Goal: Information Seeking & Learning: Learn about a topic

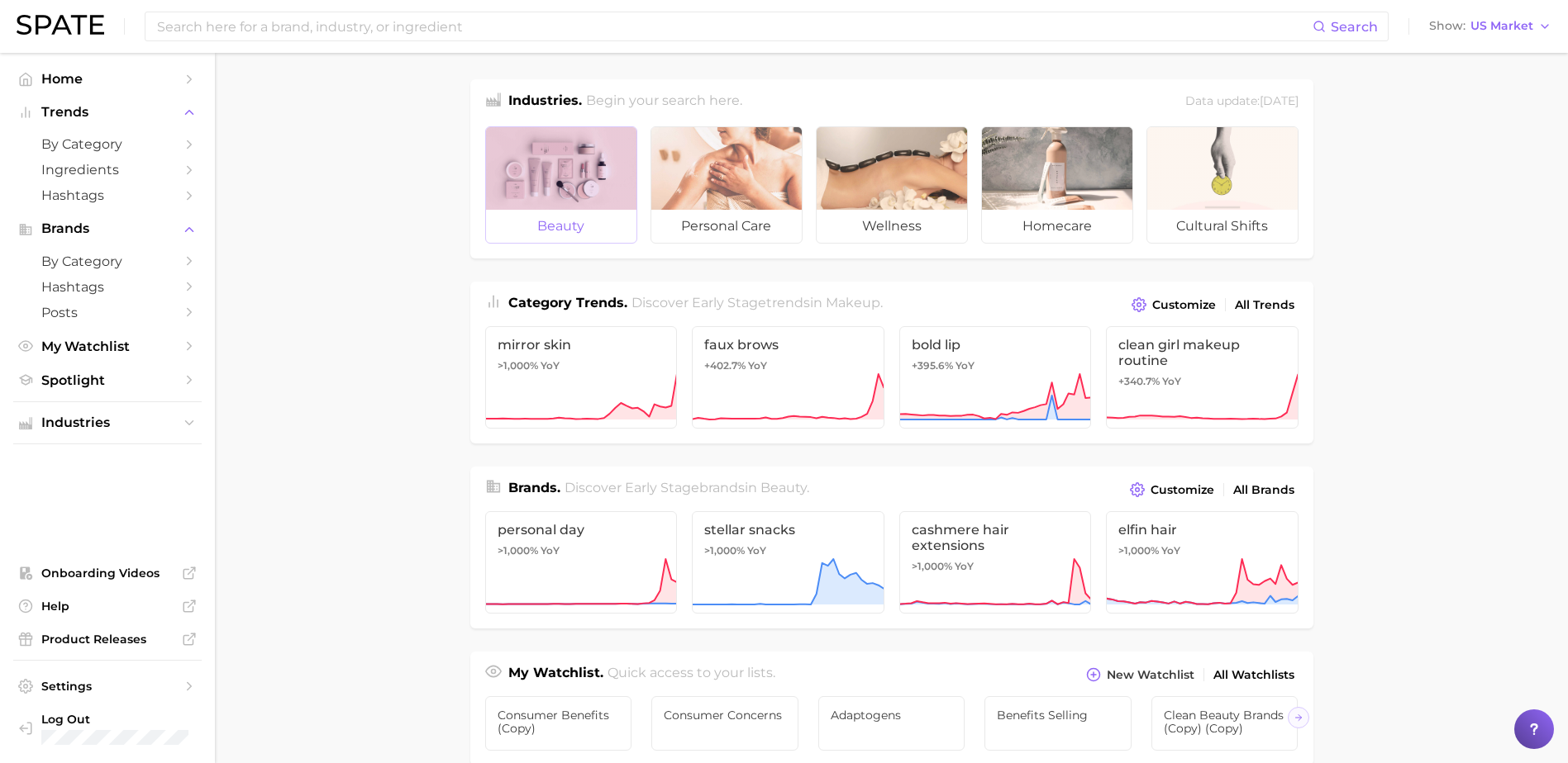
click at [524, 180] on div at bounding box center [561, 168] width 150 height 83
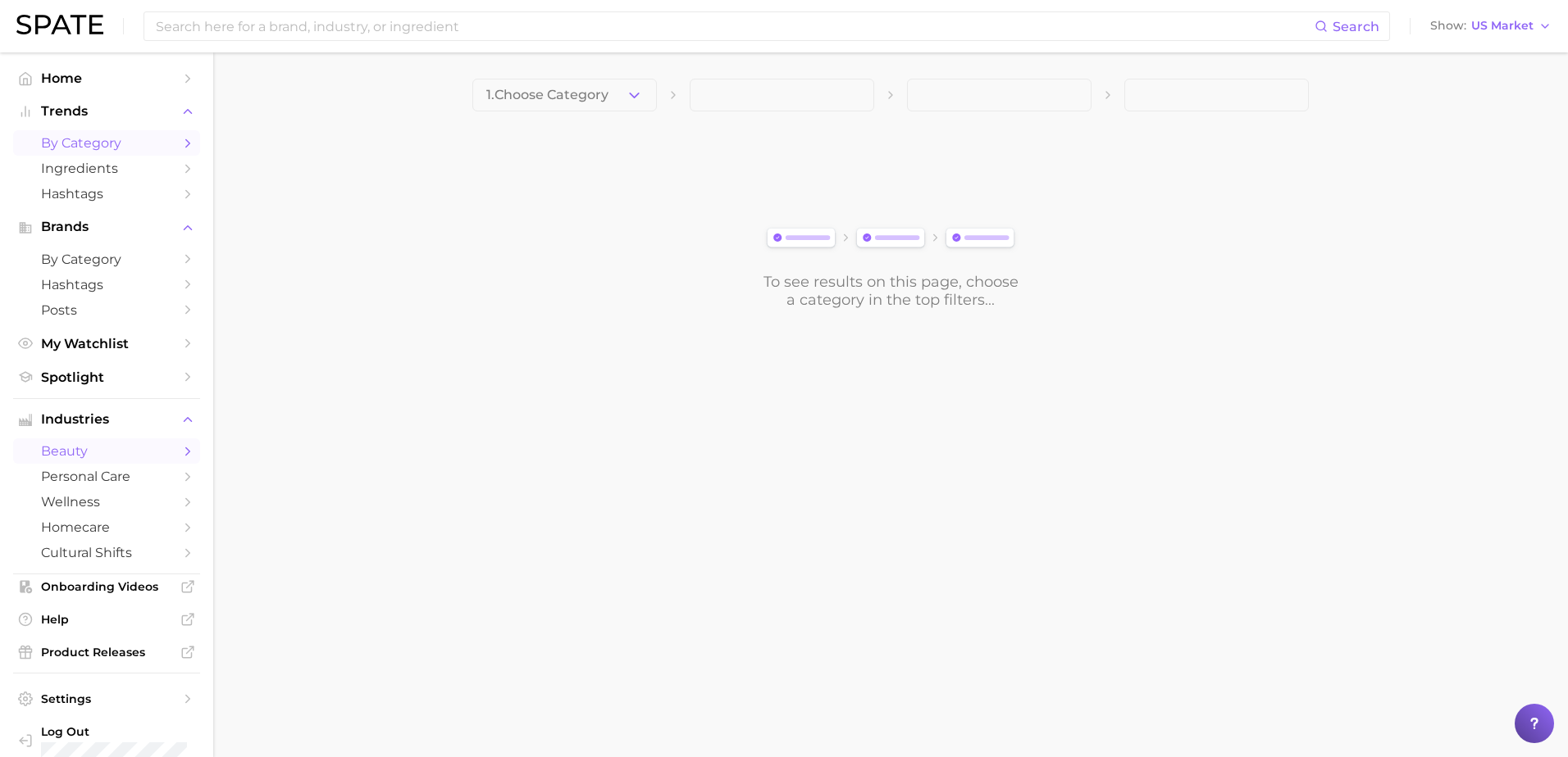
click at [130, 141] on span "by Category" at bounding box center [106, 143] width 131 height 15
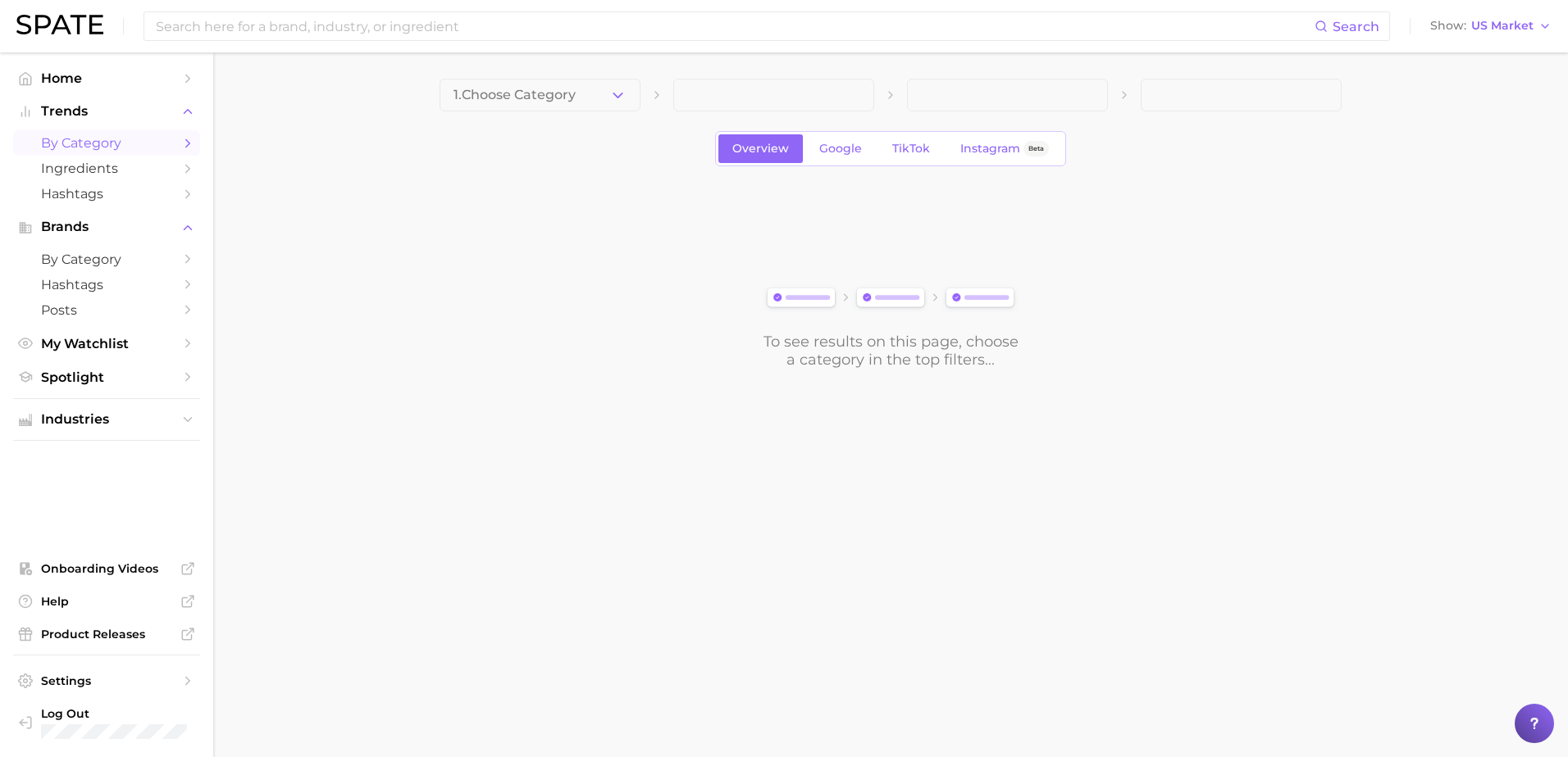
click at [186, 146] on polyline "Sidebar" at bounding box center [188, 143] width 4 height 8
click at [612, 94] on icon "button" at bounding box center [618, 95] width 17 height 17
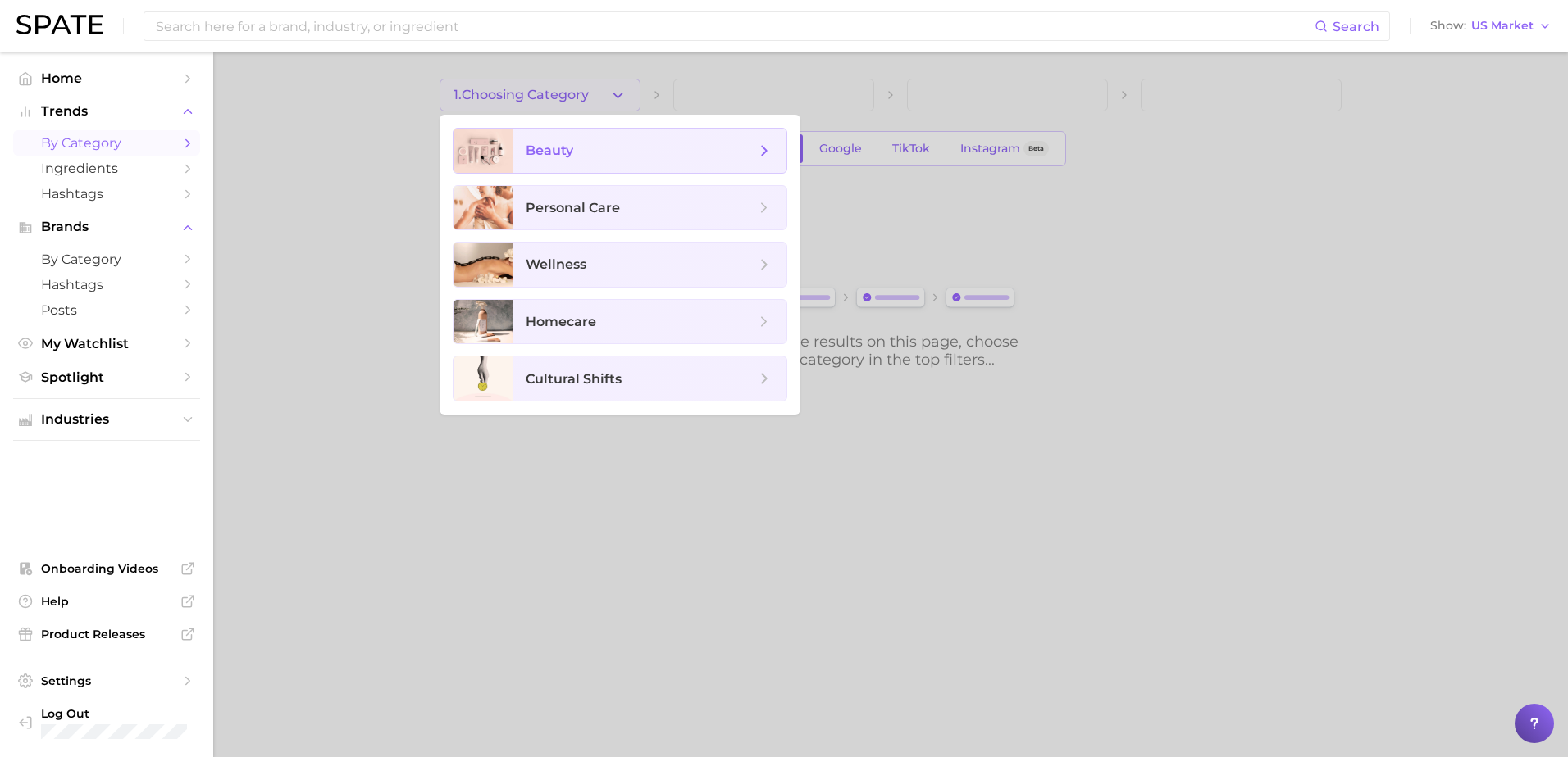
click at [603, 144] on span "beauty" at bounding box center [641, 151] width 230 height 18
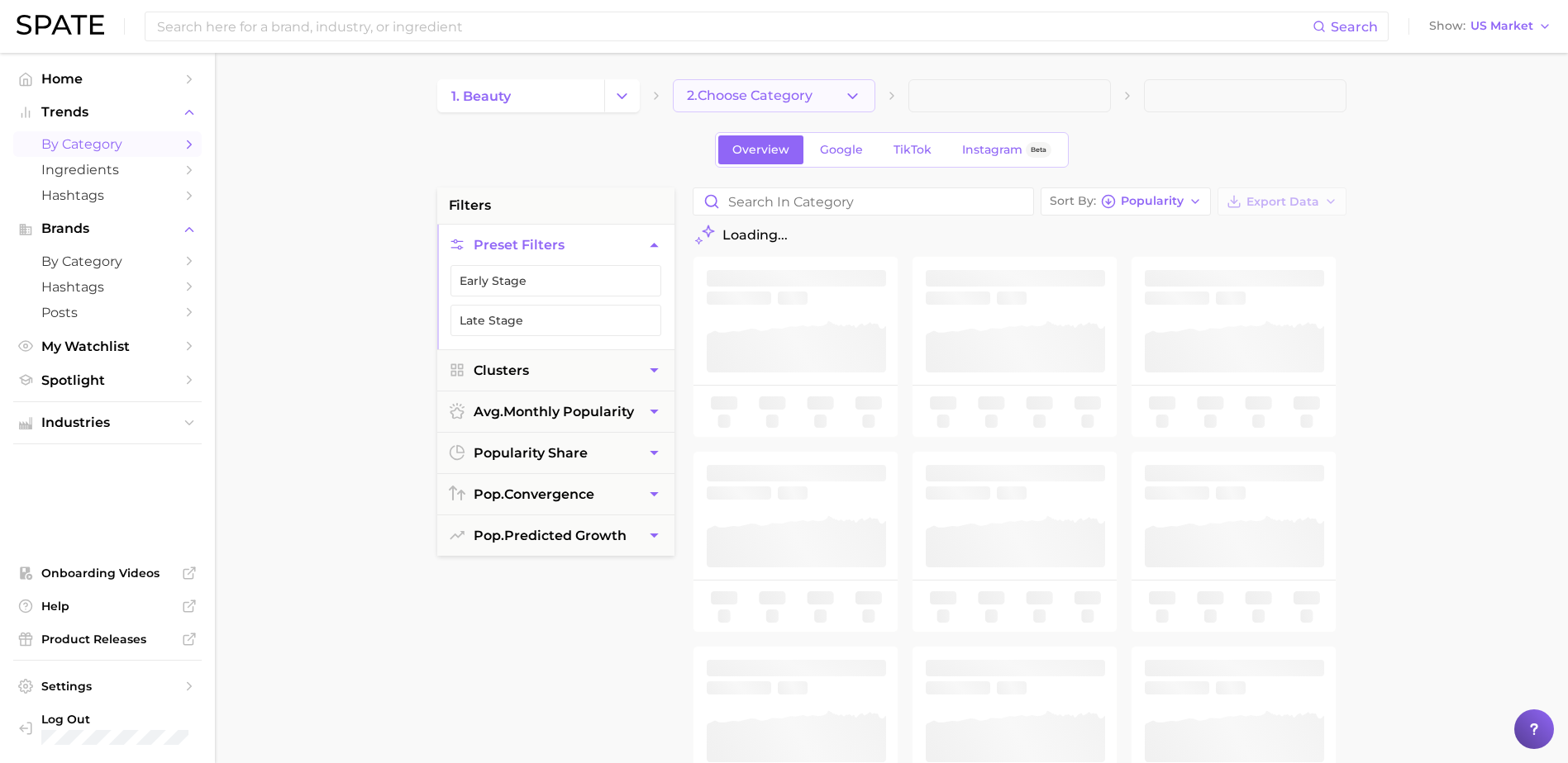
click at [823, 92] on button "2. Choose Category" at bounding box center [774, 96] width 203 height 33
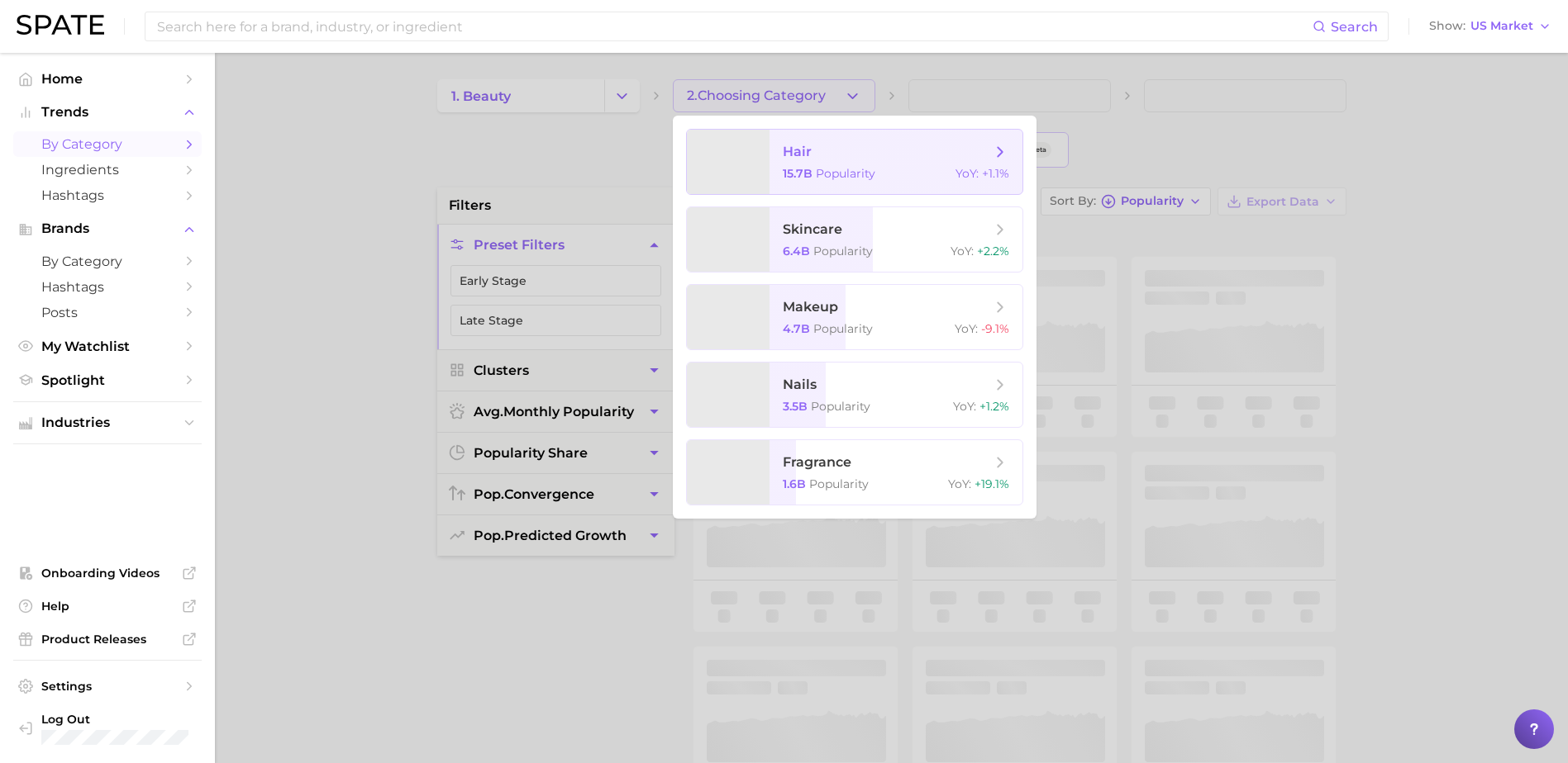
click at [845, 156] on span "hair" at bounding box center [886, 152] width 208 height 18
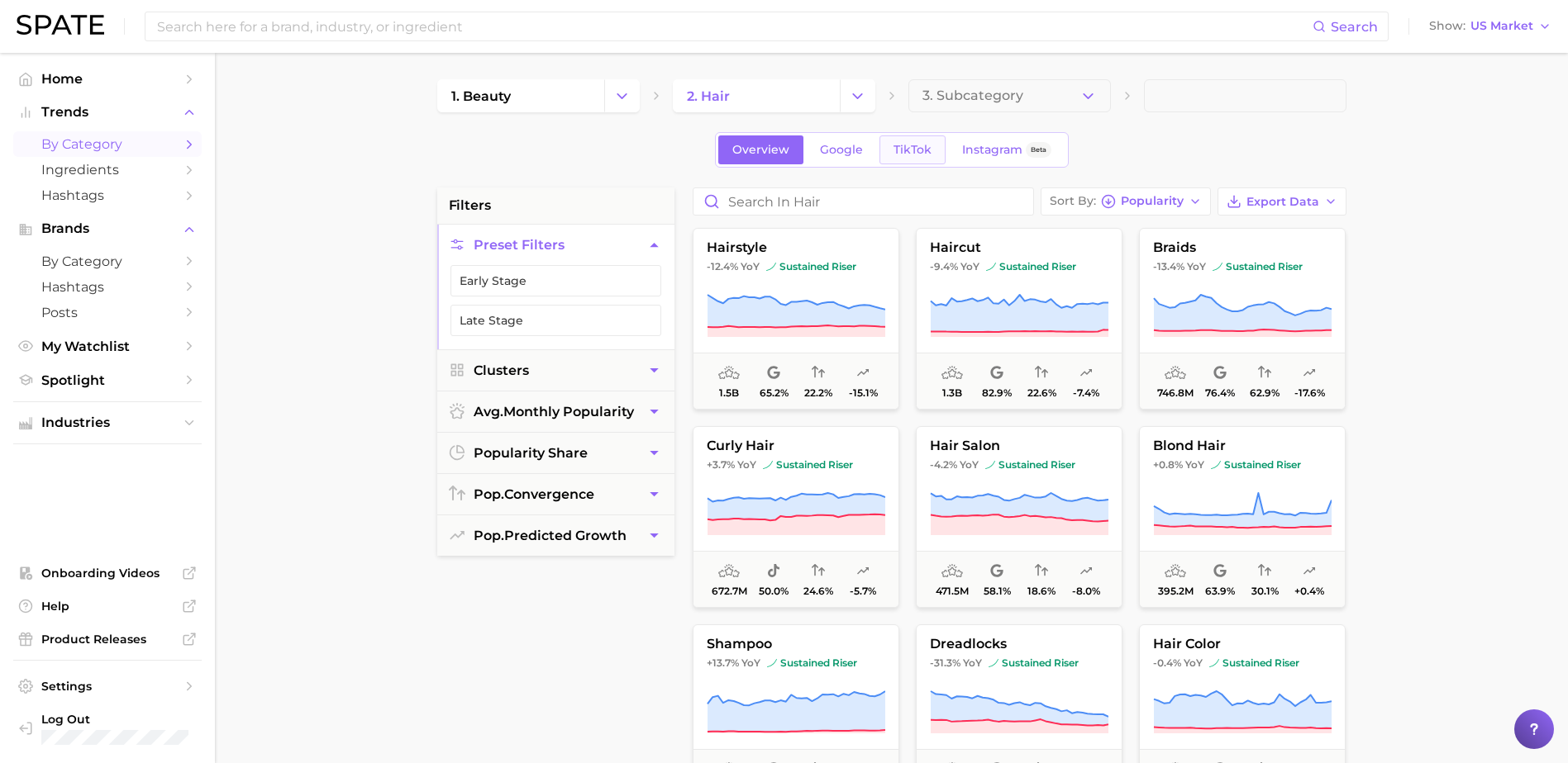
click at [910, 149] on span "TikTok" at bounding box center [913, 150] width 38 height 14
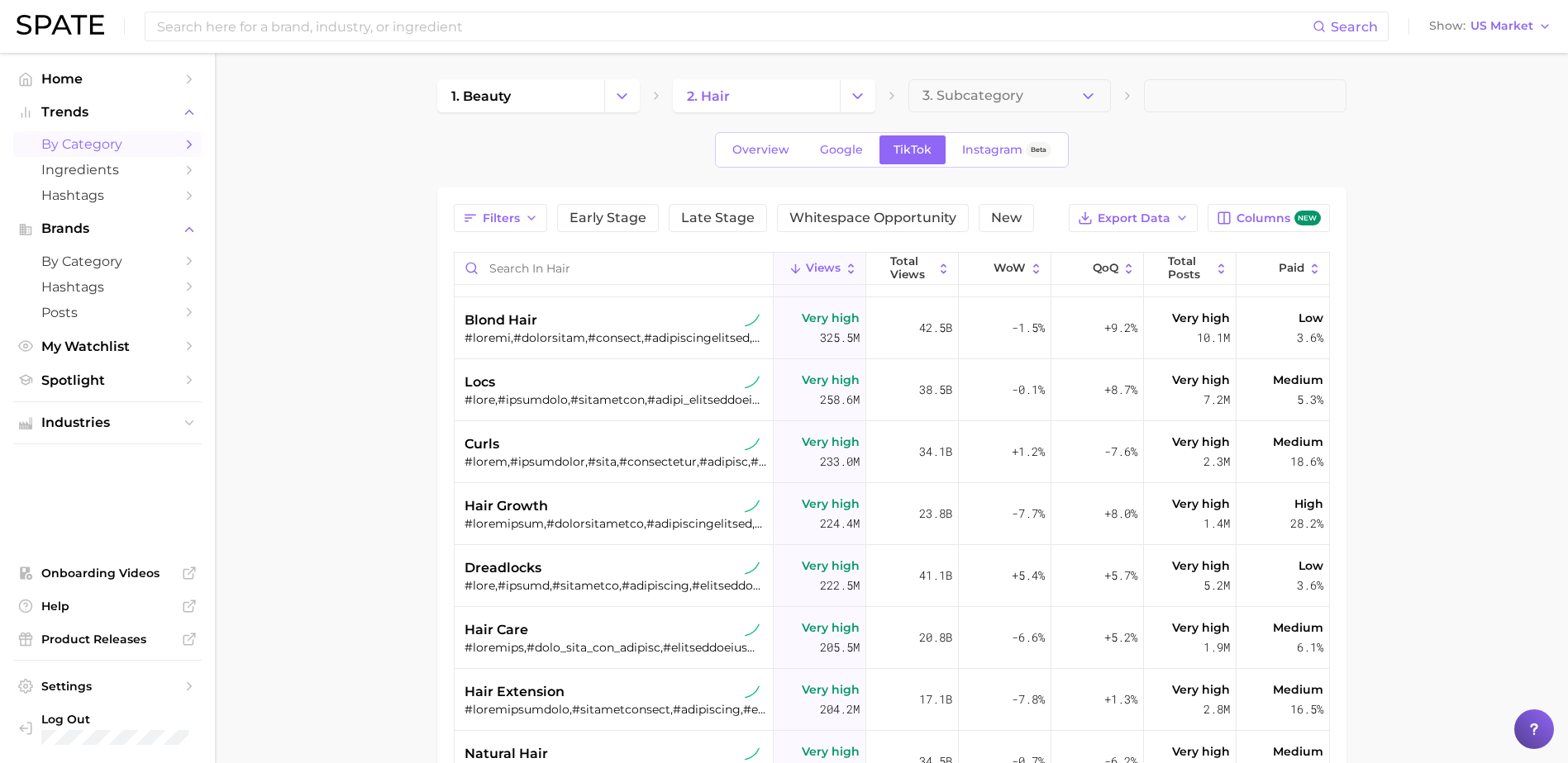
scroll to position [495, 0]
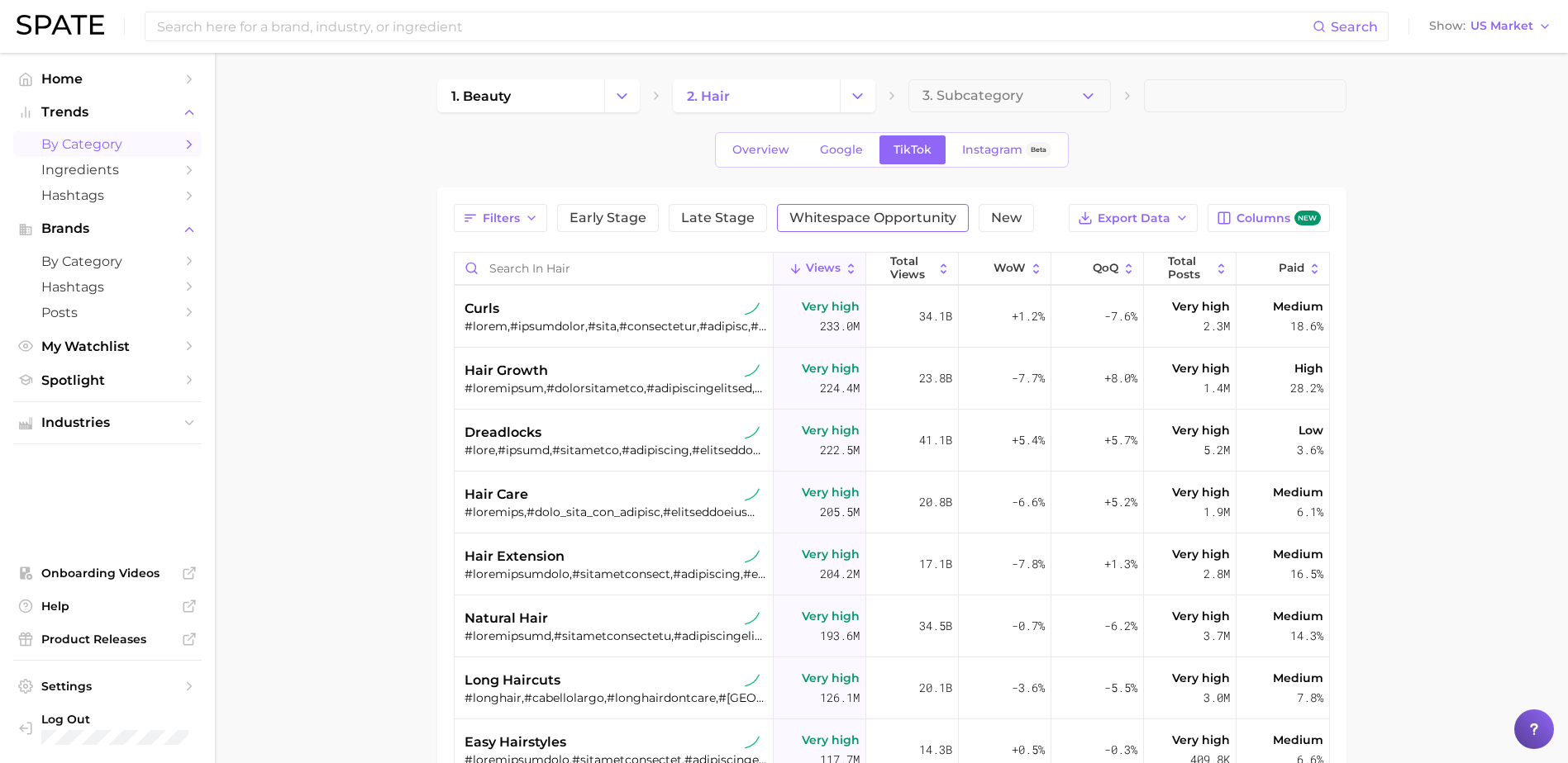
click at [916, 219] on span "Whitespace Opportunity" at bounding box center [872, 218] width 167 height 13
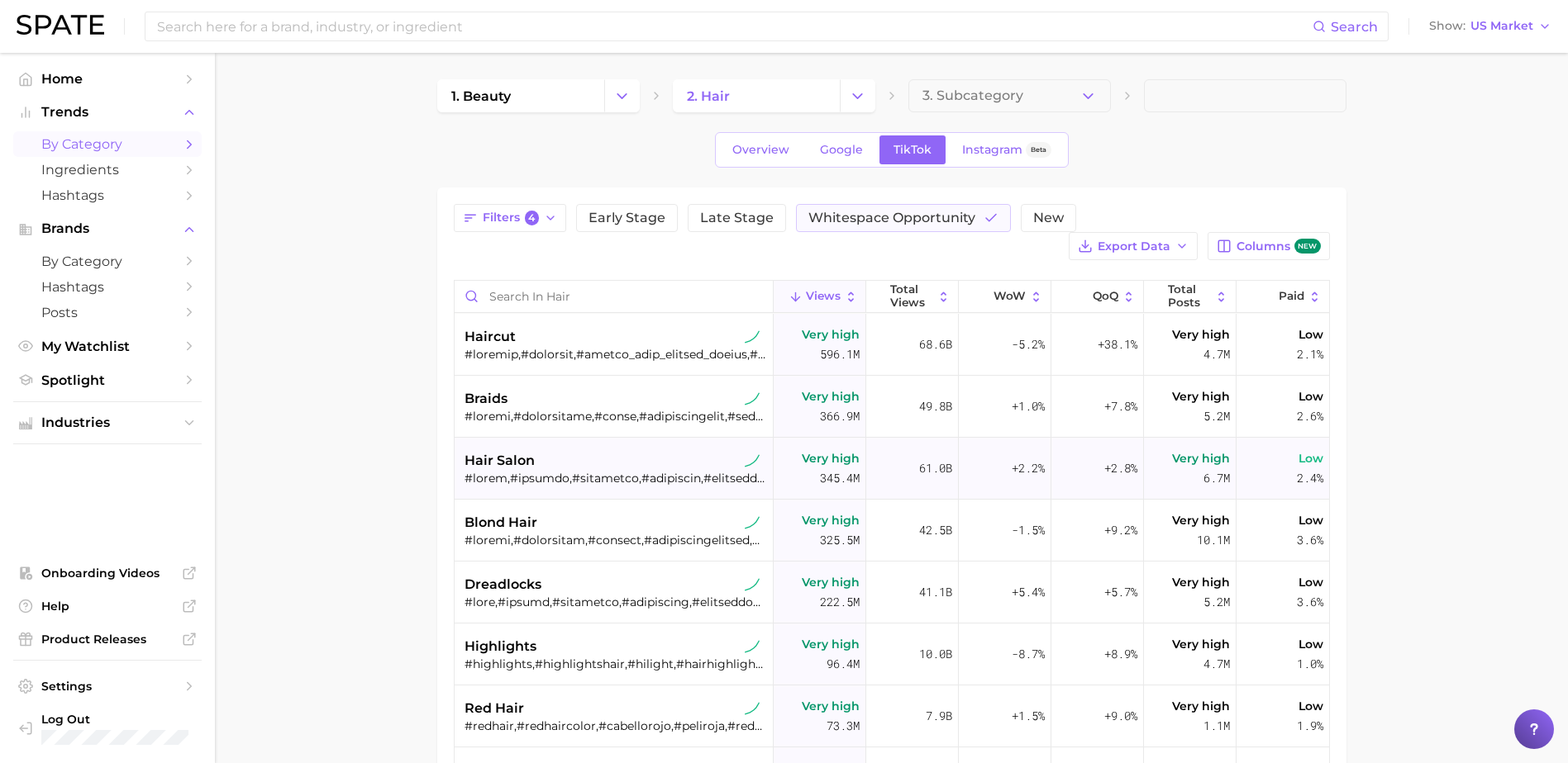
scroll to position [578, 0]
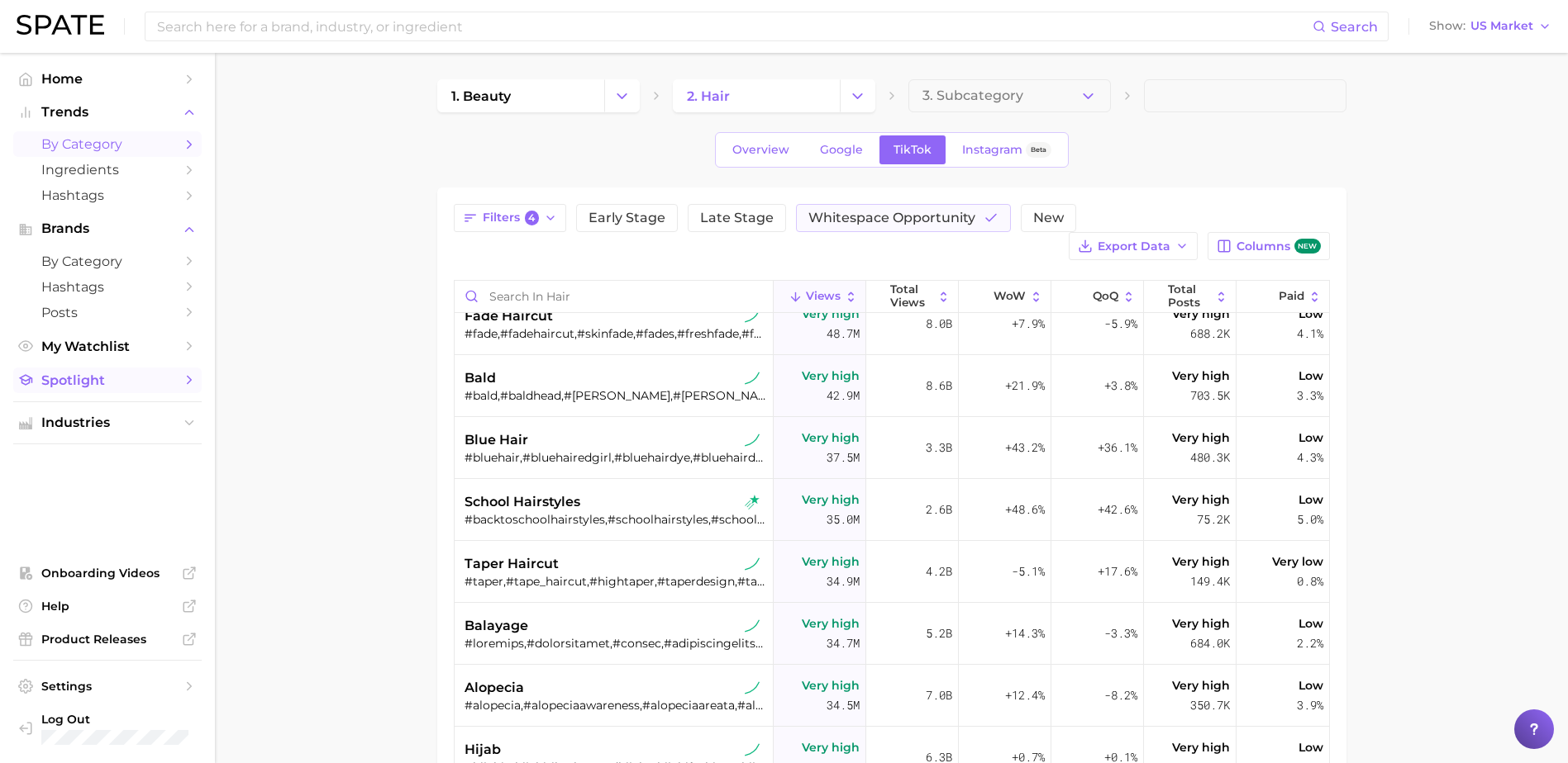
click at [195, 383] on icon "Sidebar" at bounding box center [189, 380] width 15 height 15
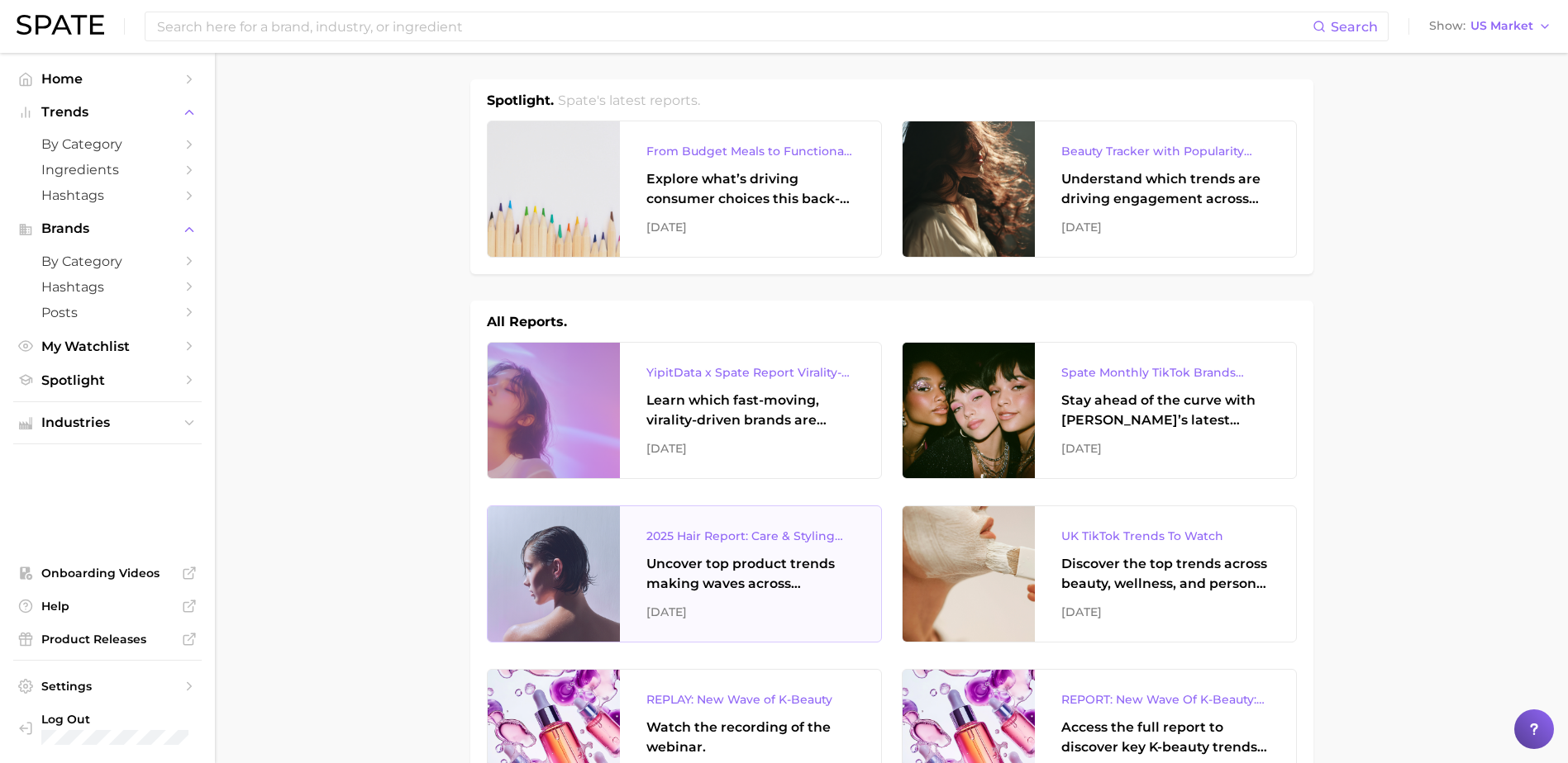
click at [753, 556] on div "Uncover top product trends making waves across platforms — along with key insig…" at bounding box center [749, 574] width 208 height 40
